Goal: Task Accomplishment & Management: Manage account settings

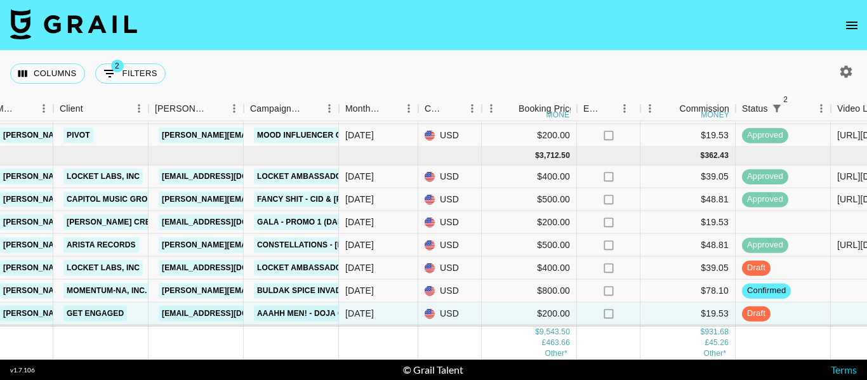
scroll to position [548, 369]
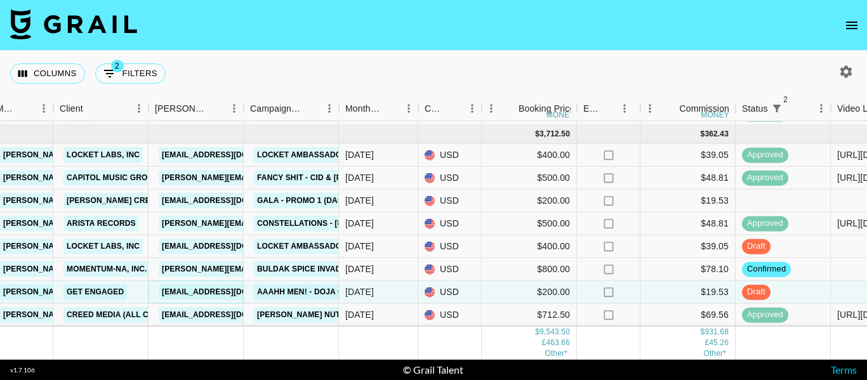
click at [214, 284] on link "[EMAIL_ADDRESS][DOMAIN_NAME]" at bounding box center [230, 292] width 142 height 16
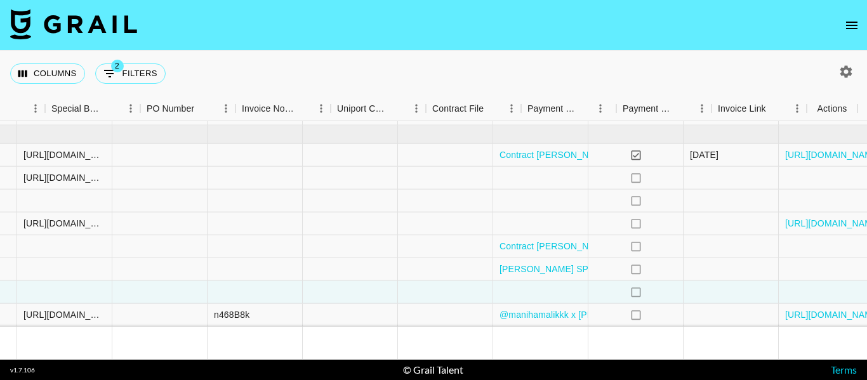
scroll to position [548, 1250]
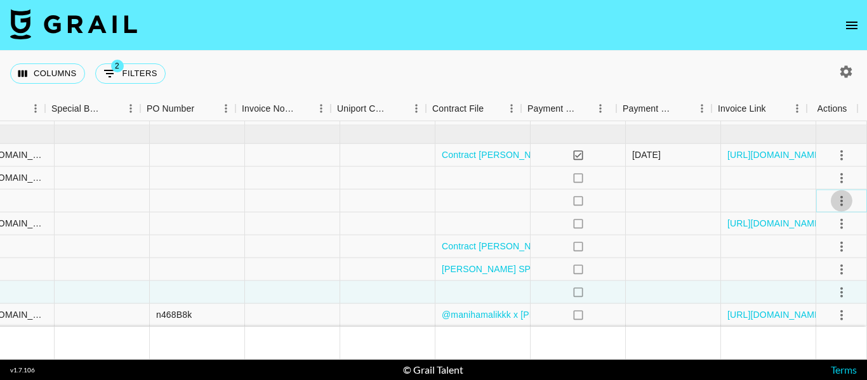
click at [835, 193] on icon "select merge strategy" at bounding box center [841, 200] width 15 height 15
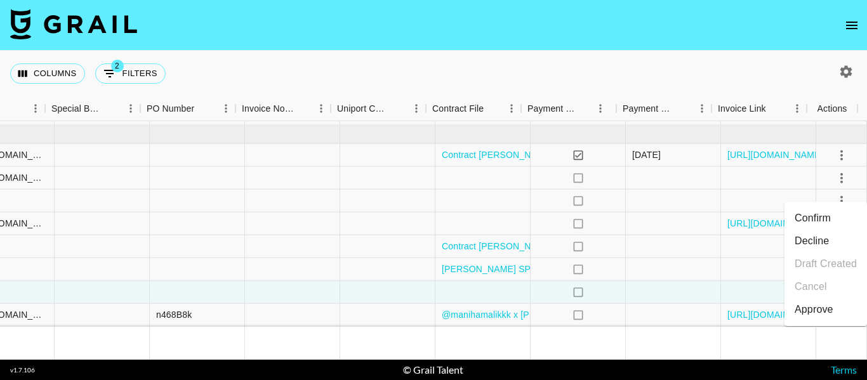
click at [661, 61] on div "Columns 2 Filters + Booking" at bounding box center [433, 74] width 867 height 46
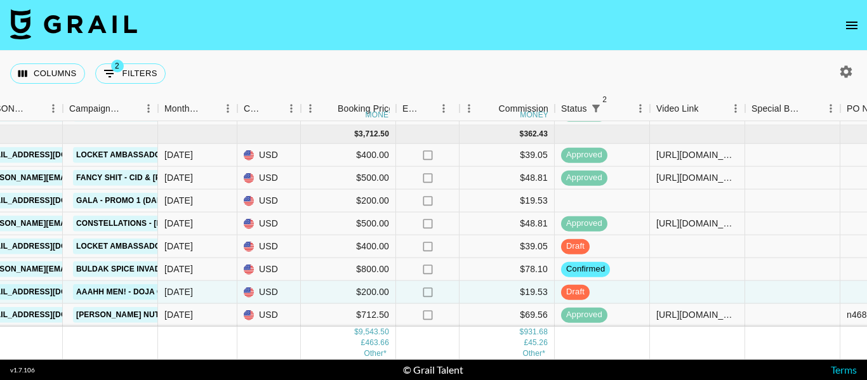
scroll to position [548, 550]
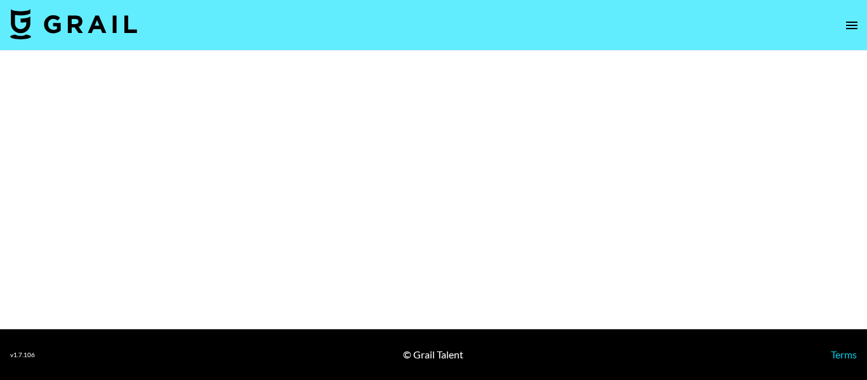
select select "Multi"
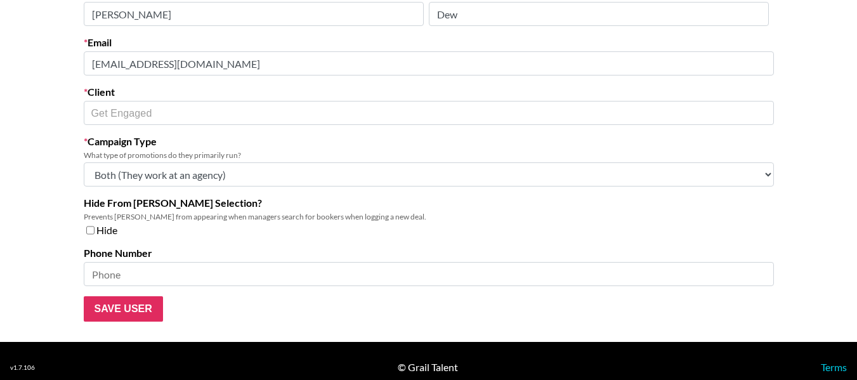
scroll to position [97, 0]
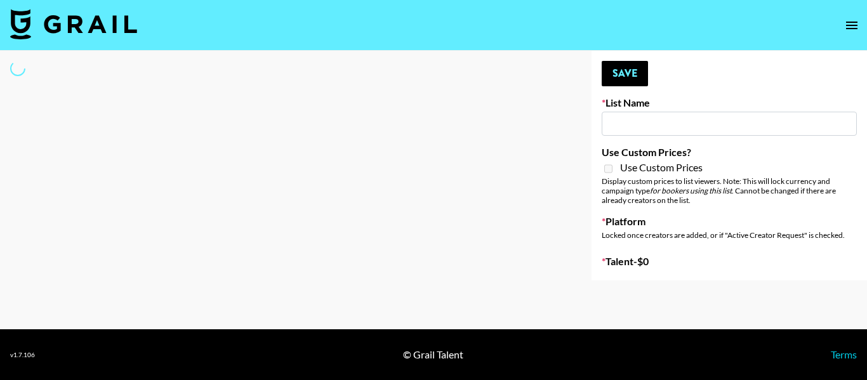
type input "Who Did The Body"
select select "Song"
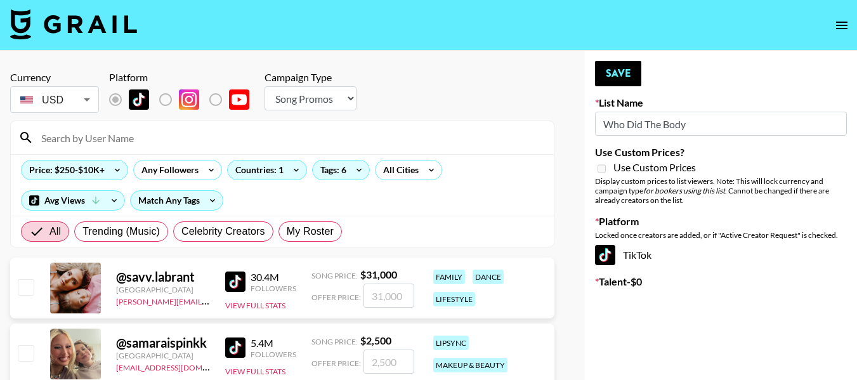
click at [144, 142] on input at bounding box center [290, 138] width 513 height 20
type input "maniha"
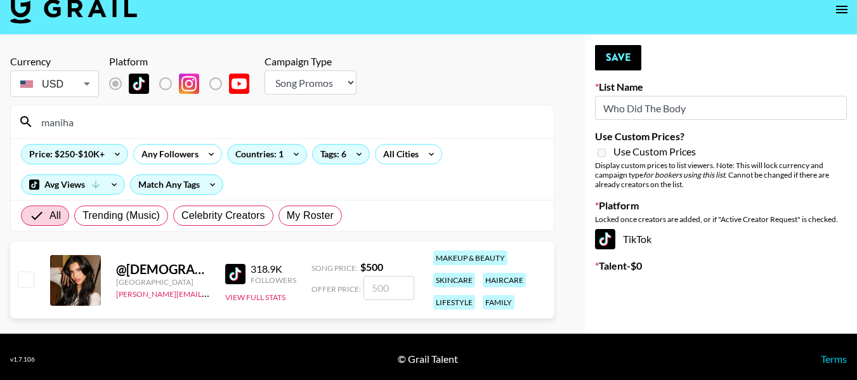
scroll to position [20, 0]
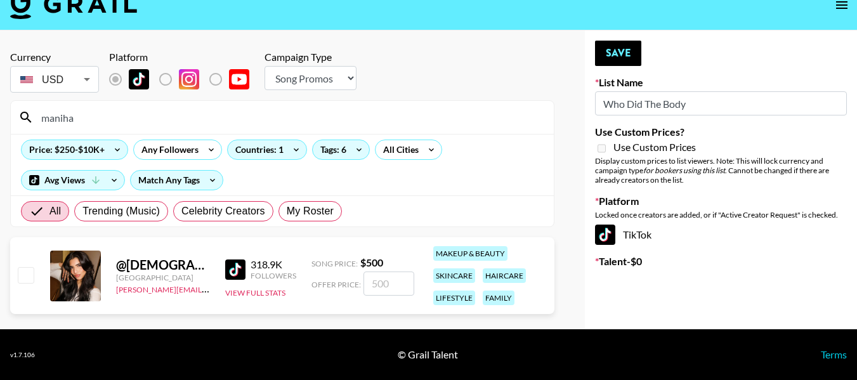
click at [30, 272] on input "checkbox" at bounding box center [25, 274] width 15 height 15
checkbox input "true"
type input "500"
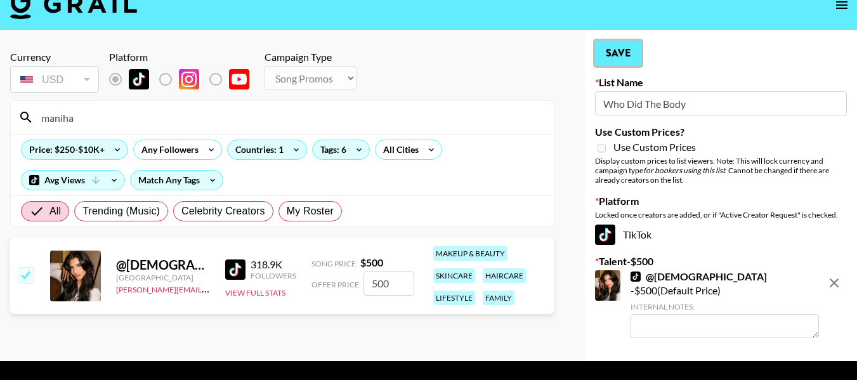
click at [604, 48] on button "Save" at bounding box center [618, 53] width 46 height 25
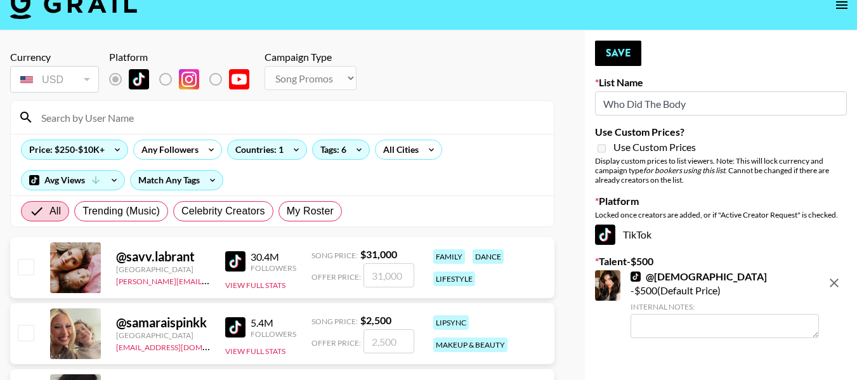
click at [209, 124] on input at bounding box center [290, 117] width 513 height 20
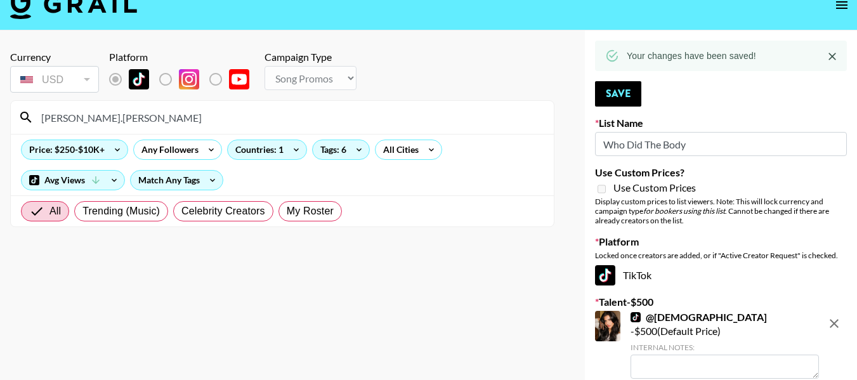
click at [227, 121] on input "jacob.cline" at bounding box center [290, 117] width 513 height 20
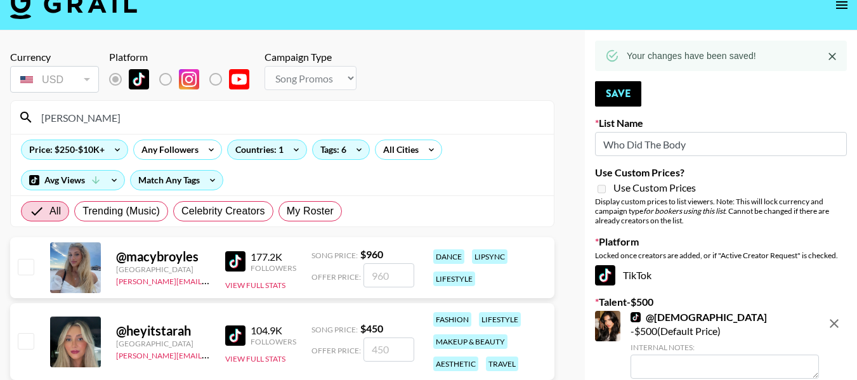
type input "roya"
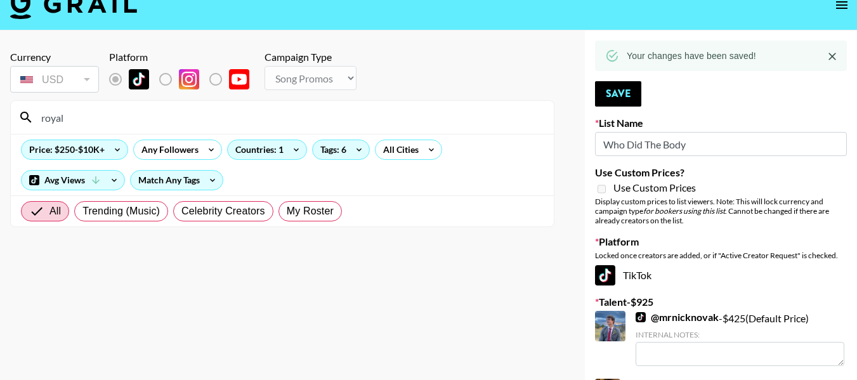
click at [138, 120] on input "royal" at bounding box center [290, 117] width 513 height 20
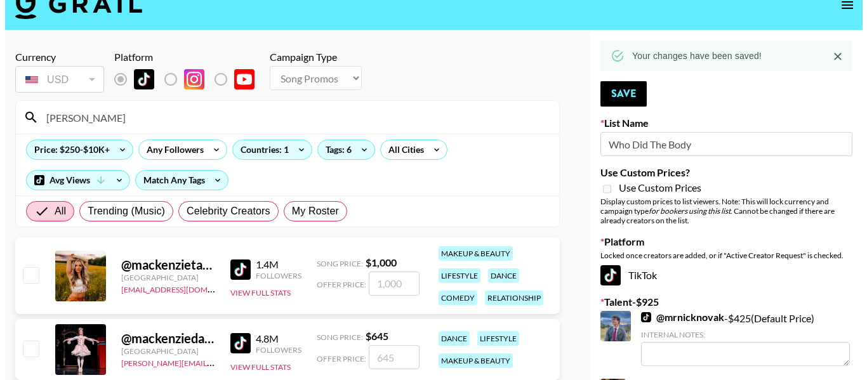
scroll to position [36, 0]
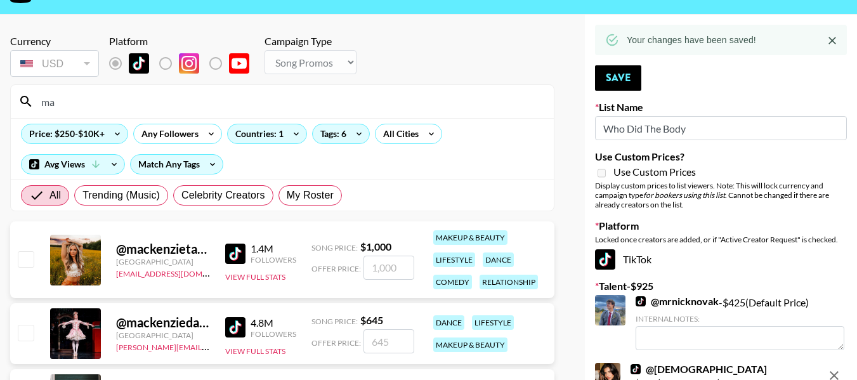
type input "m"
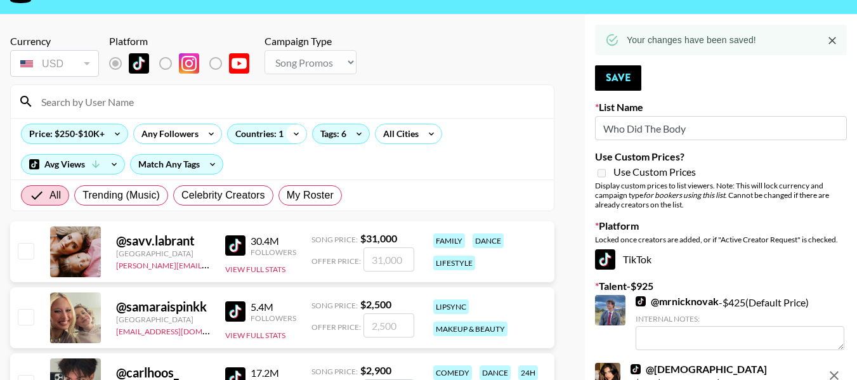
click at [289, 130] on icon at bounding box center [296, 133] width 20 height 19
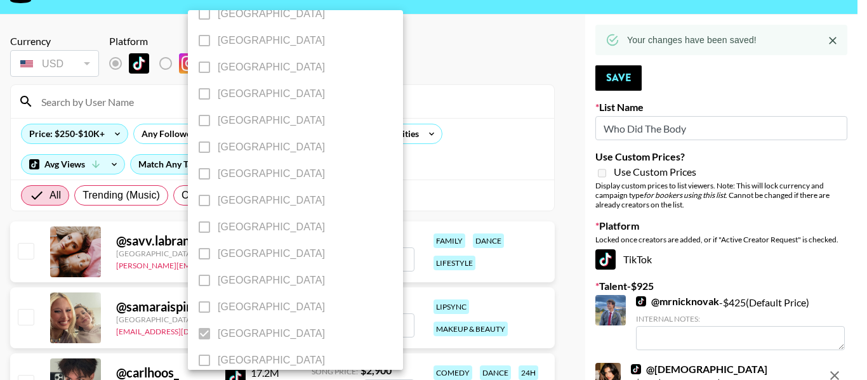
scroll to position [1100, 0]
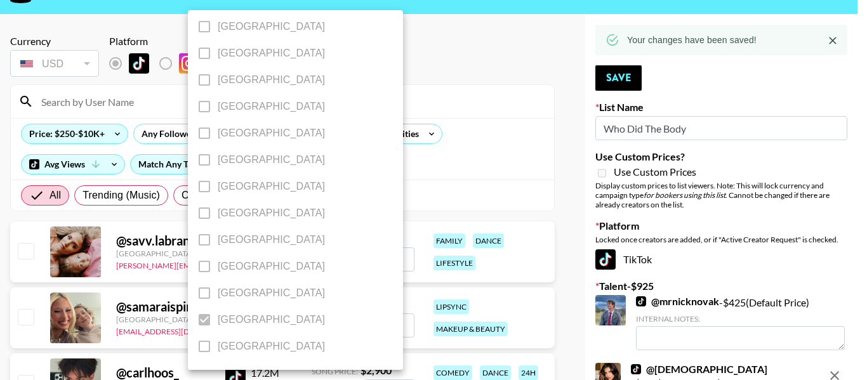
click at [476, 132] on div at bounding box center [433, 190] width 867 height 380
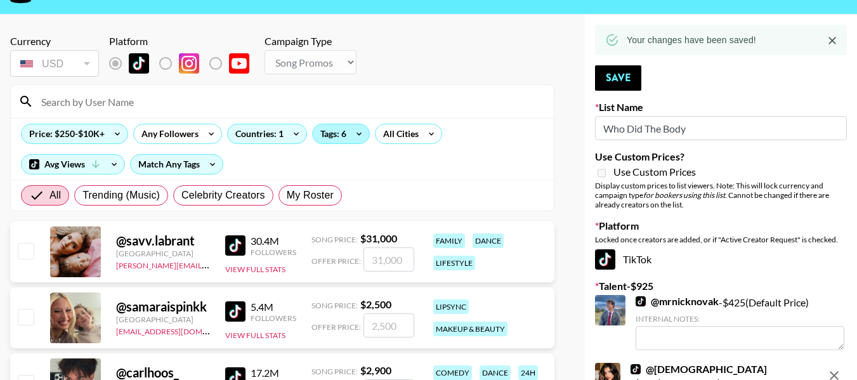
click at [333, 136] on div "Tags: 6" at bounding box center [341, 133] width 56 height 19
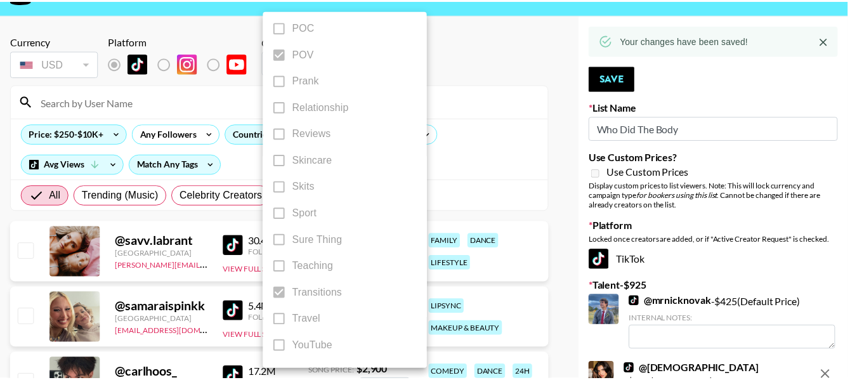
scroll to position [833, 0]
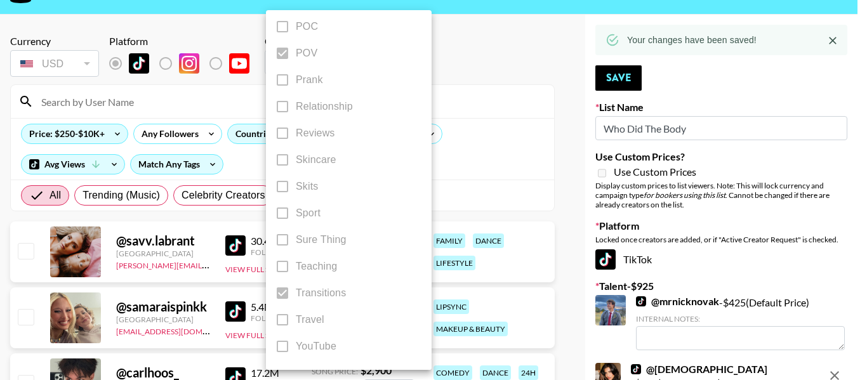
click at [483, 135] on div at bounding box center [433, 190] width 867 height 380
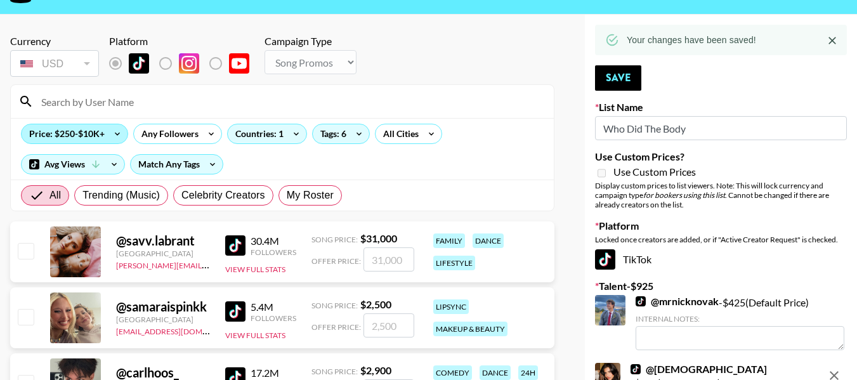
click at [94, 134] on div "Price: $250-$10K+" at bounding box center [75, 133] width 106 height 19
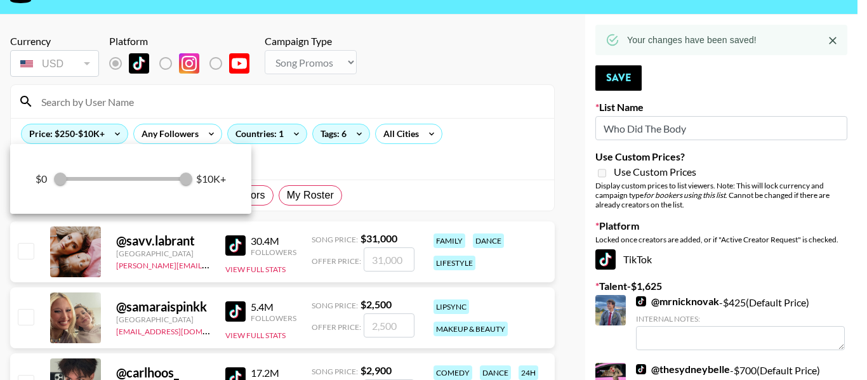
click at [444, 147] on div at bounding box center [433, 190] width 867 height 380
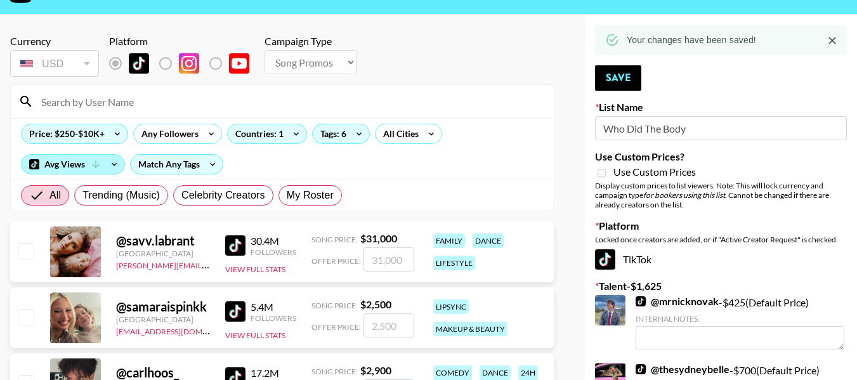
click at [93, 168] on icon at bounding box center [95, 164] width 11 height 11
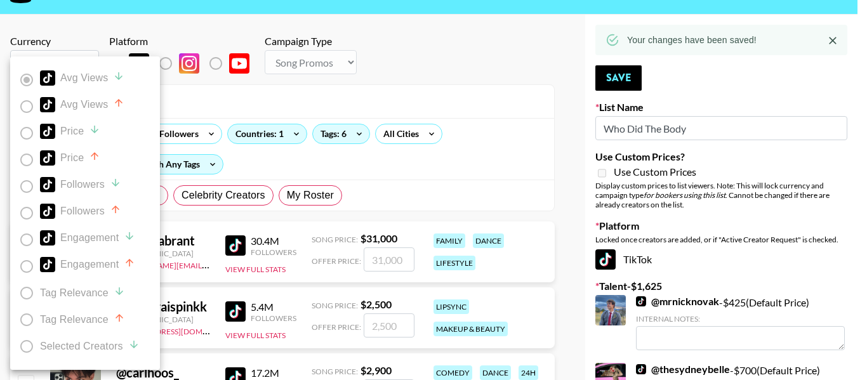
drag, startPoint x: 383, startPoint y: 135, endPoint x: 394, endPoint y: 158, distance: 26.1
click at [388, 153] on div at bounding box center [433, 190] width 867 height 380
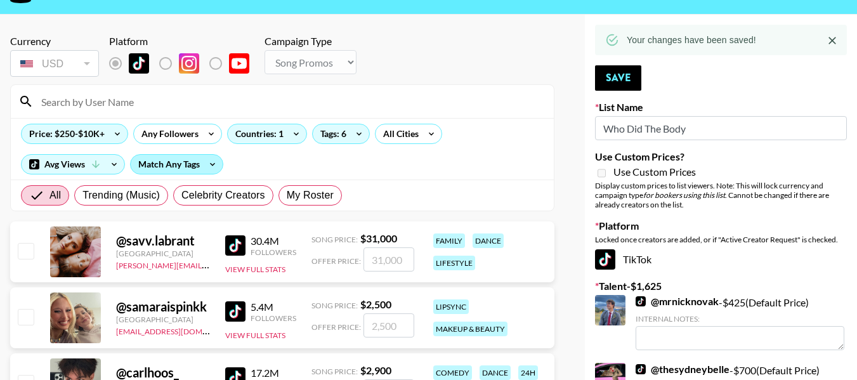
click at [190, 166] on div "Match Any Tags" at bounding box center [177, 164] width 92 height 19
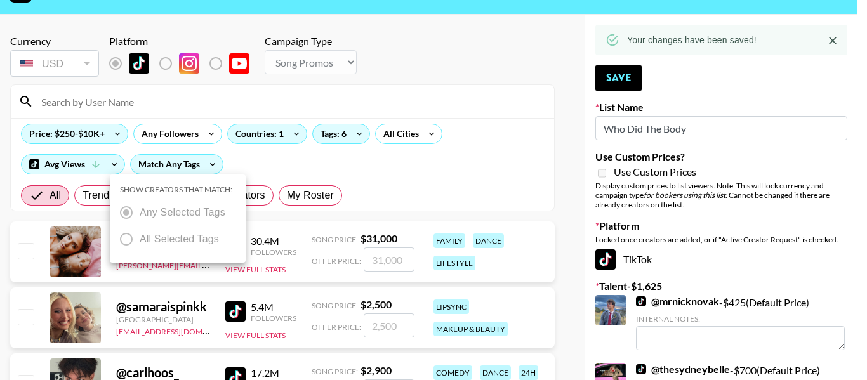
click at [371, 171] on div at bounding box center [433, 190] width 867 height 380
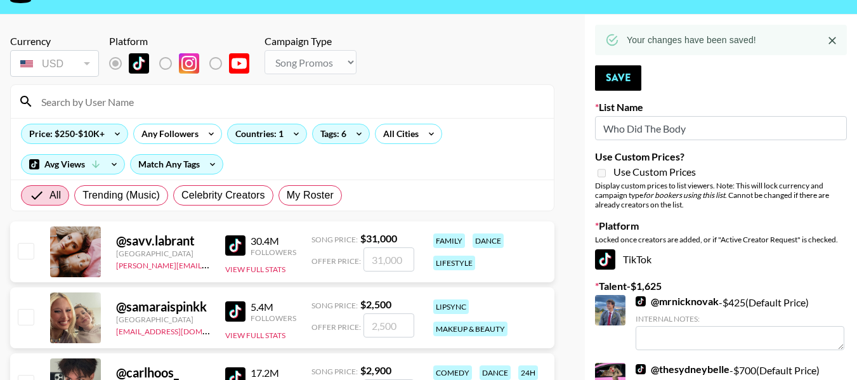
click at [237, 115] on div at bounding box center [282, 101] width 543 height 33
click at [221, 110] on input at bounding box center [290, 101] width 513 height 20
type input "jacob.cline"
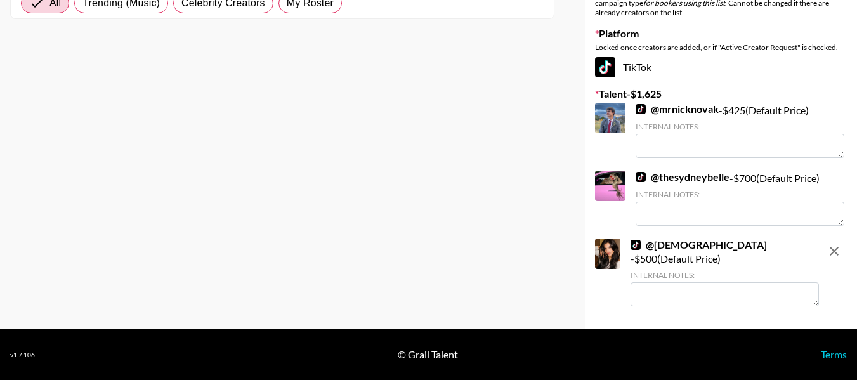
scroll to position [0, 0]
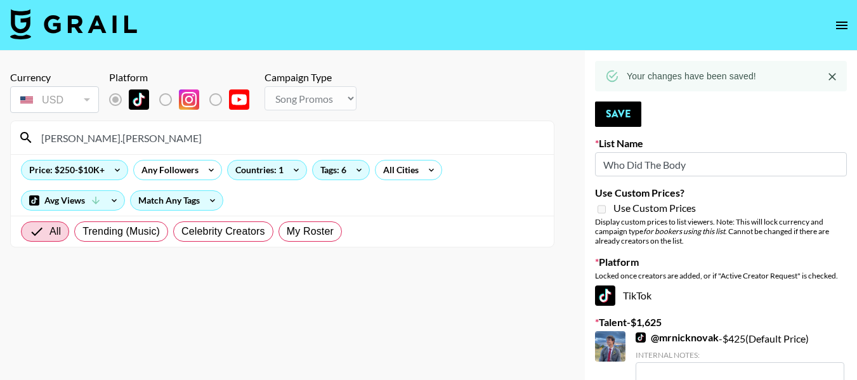
click at [145, 142] on input "jacob.cline" at bounding box center [290, 138] width 513 height 20
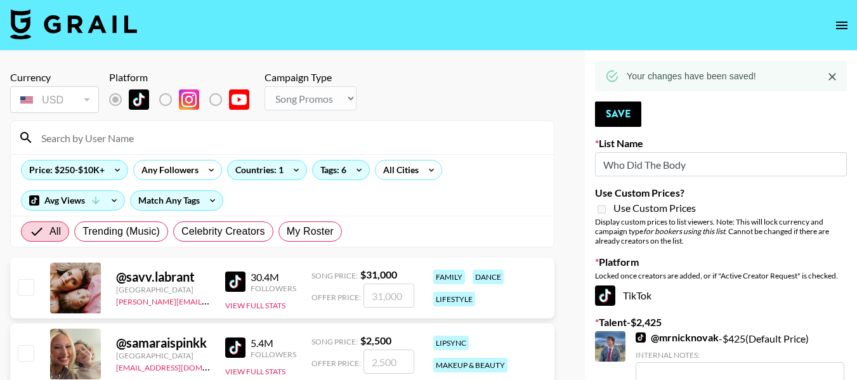
click at [145, 141] on input at bounding box center [290, 138] width 513 height 20
type input "jacob.cline"
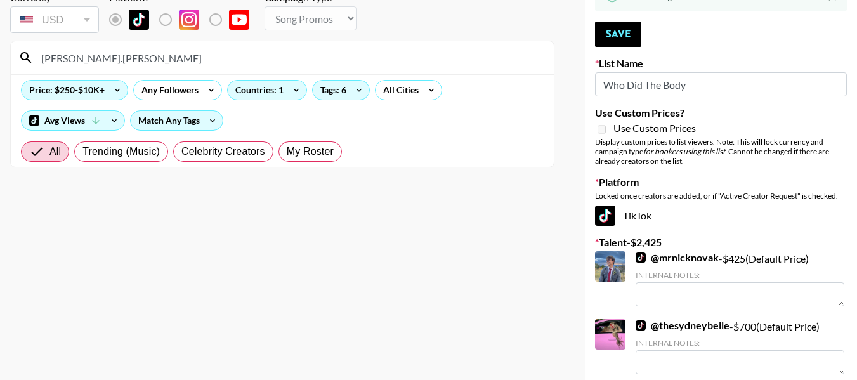
scroll to position [254, 0]
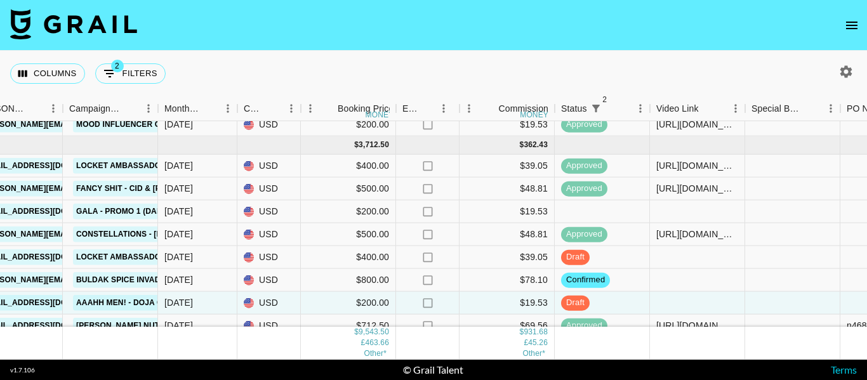
scroll to position [548, 550]
